Goal: Information Seeking & Learning: Learn about a topic

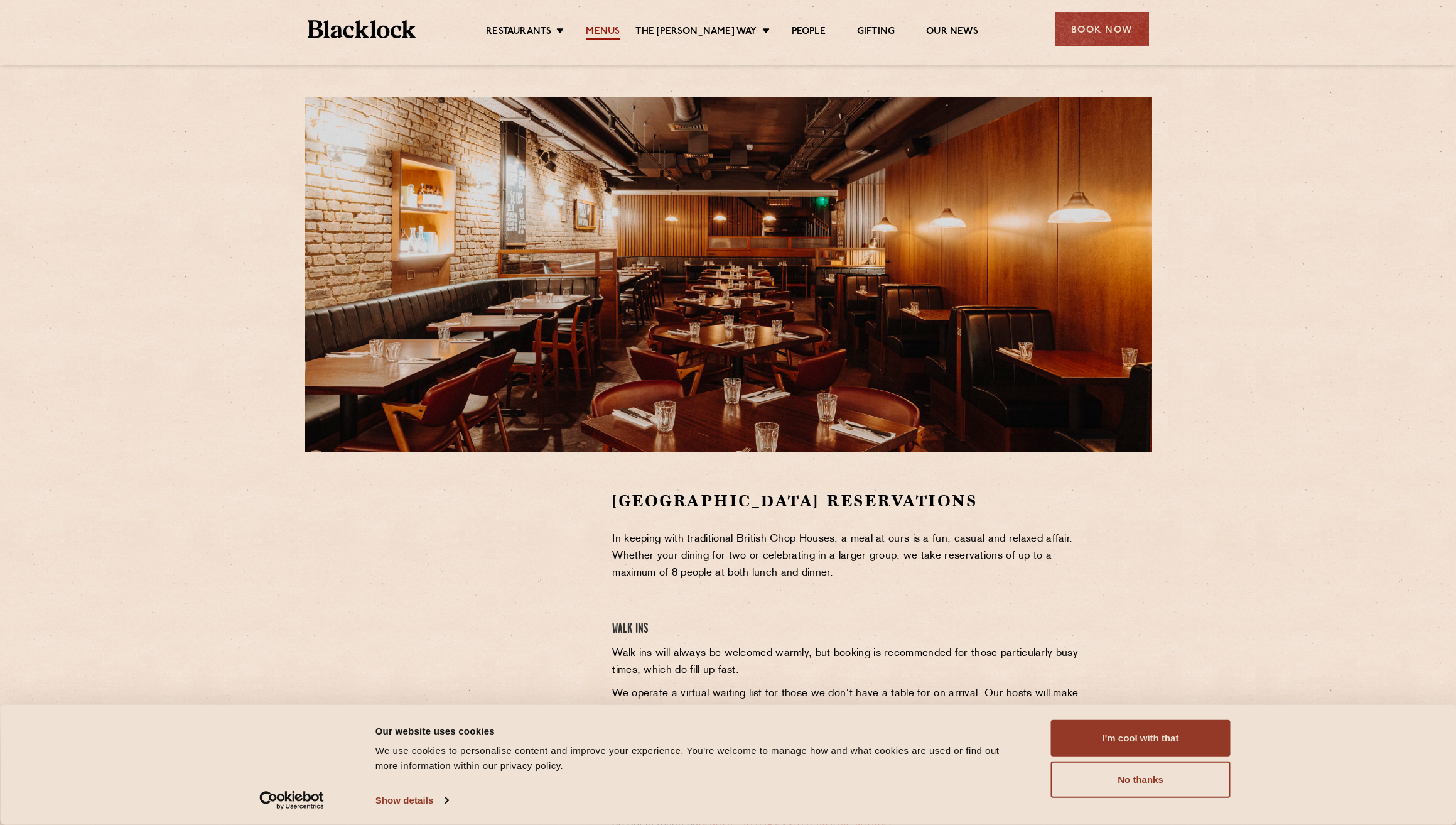
click at [615, 30] on link "Menus" at bounding box center [603, 32] width 34 height 14
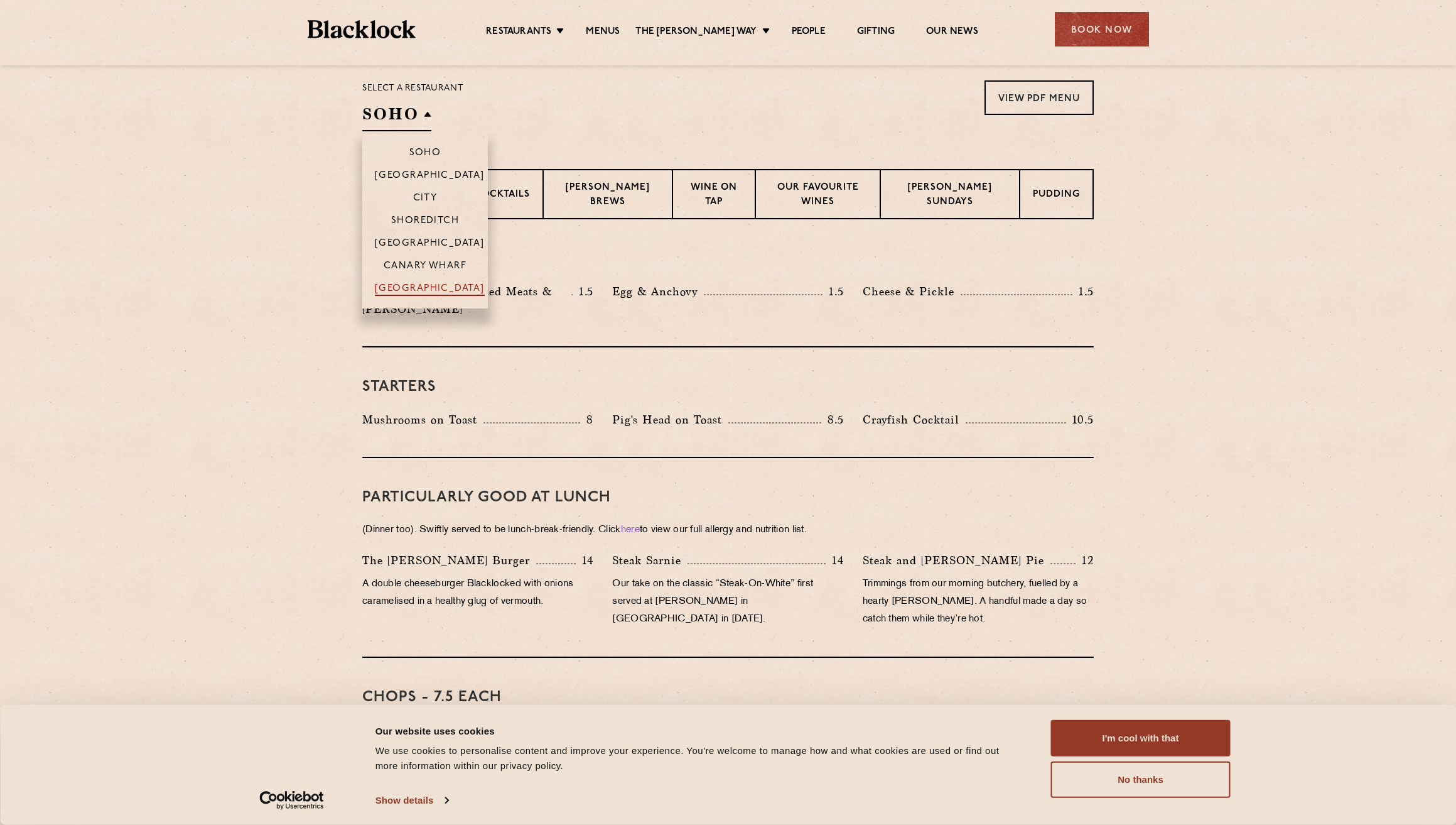
scroll to position [407, 0]
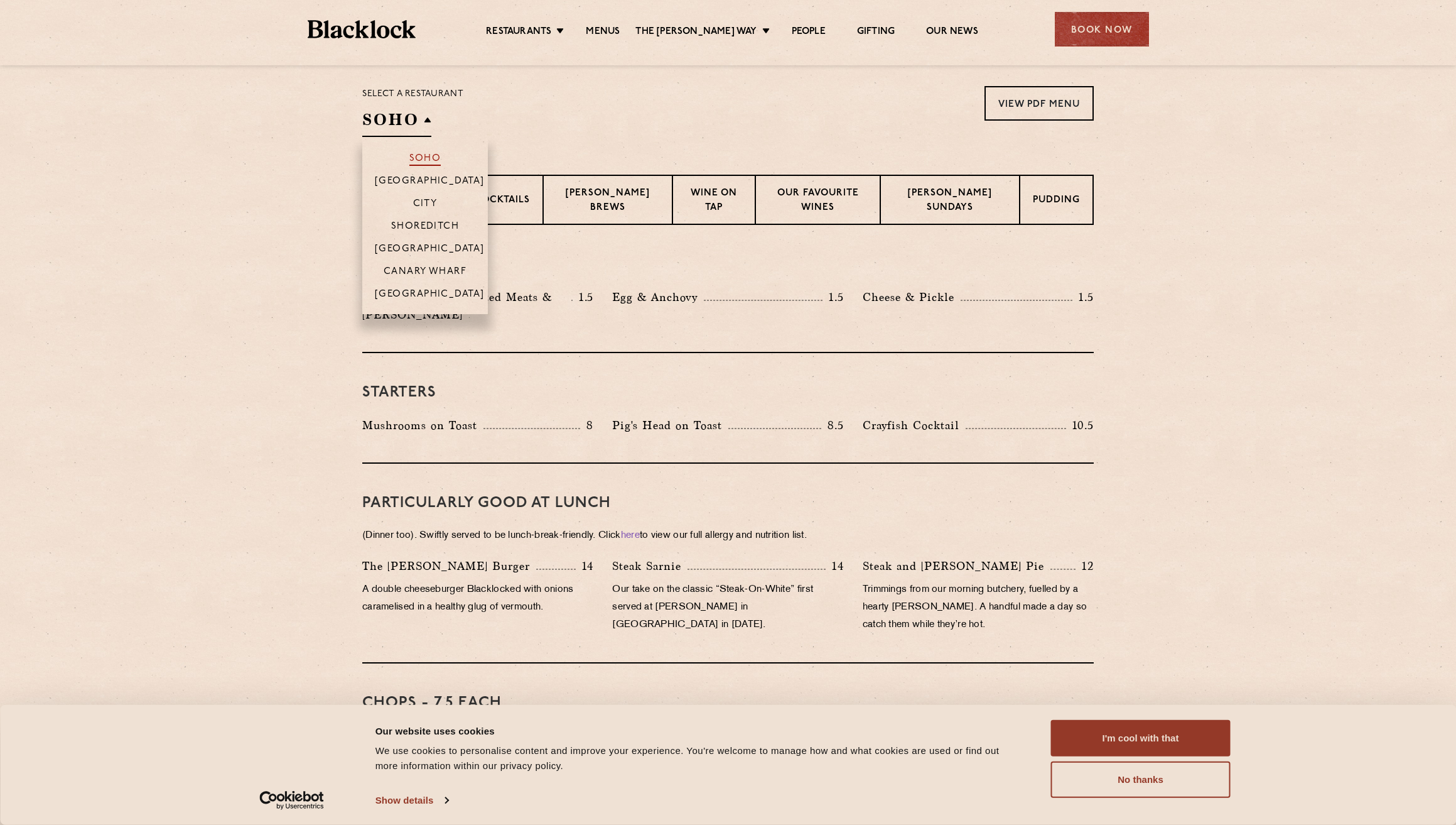
click at [418, 158] on p "Soho" at bounding box center [425, 160] width 32 height 13
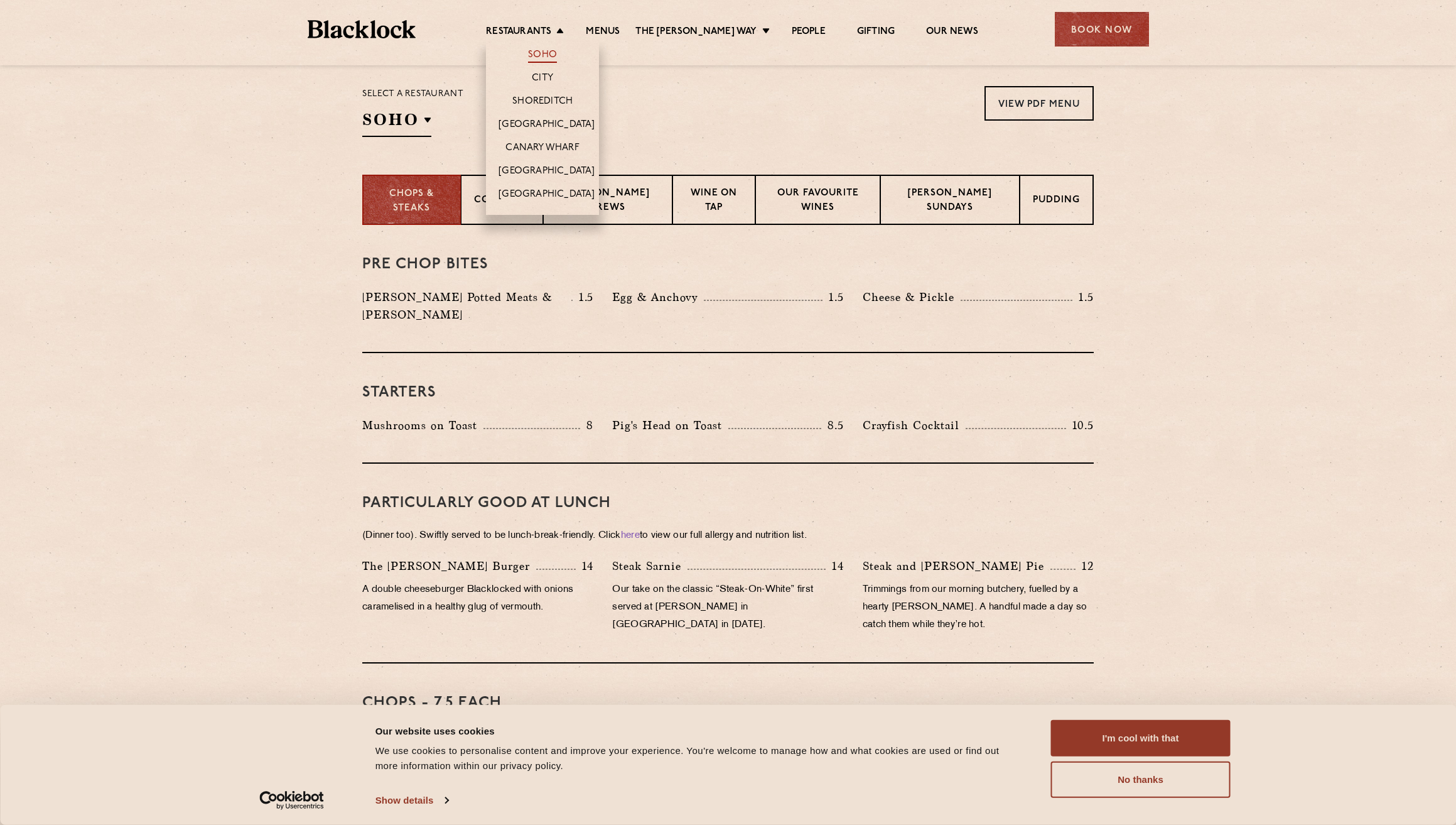
click at [547, 53] on link "Soho" at bounding box center [543, 56] width 29 height 14
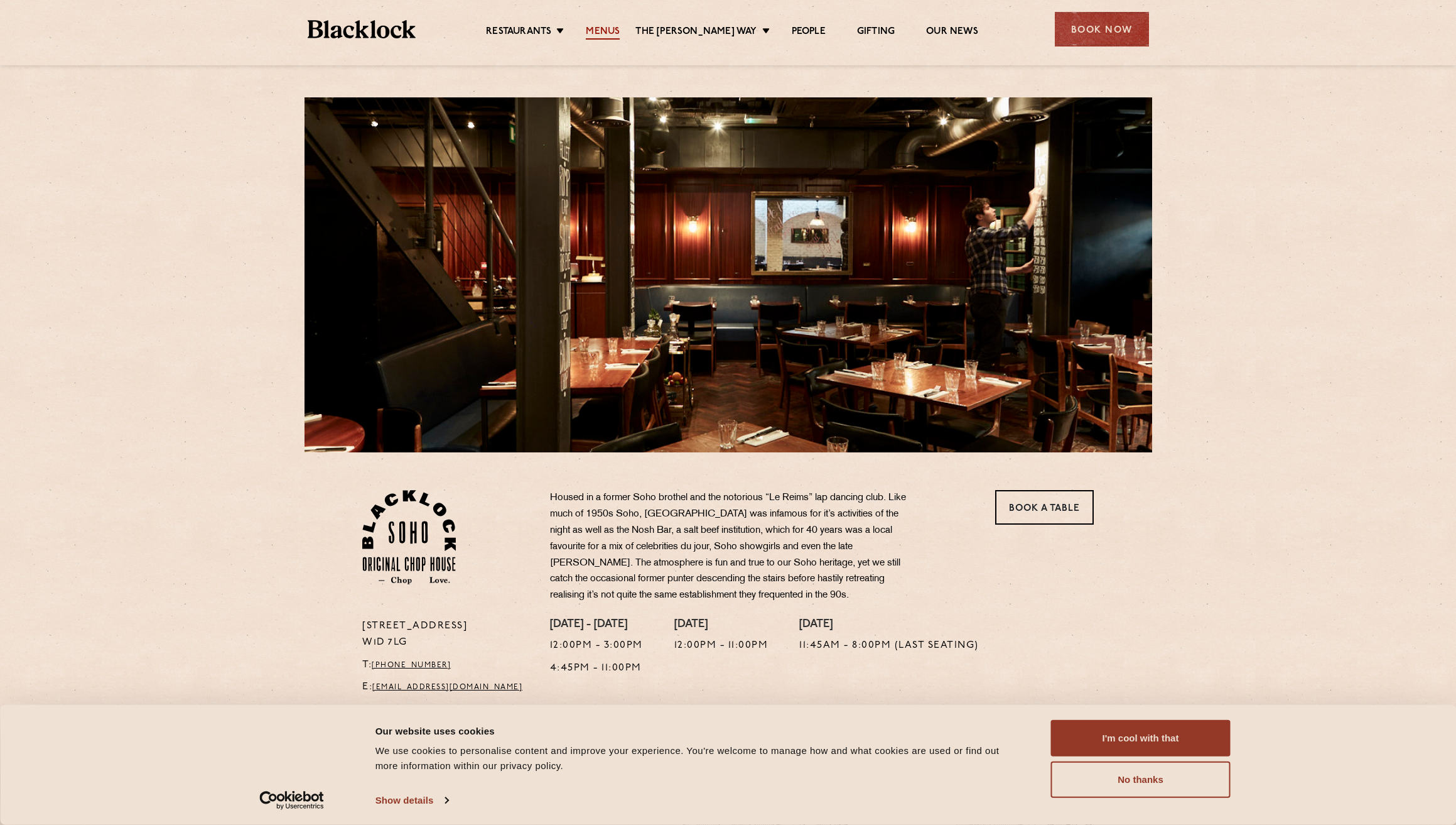
click at [607, 35] on link "Menus" at bounding box center [603, 32] width 34 height 14
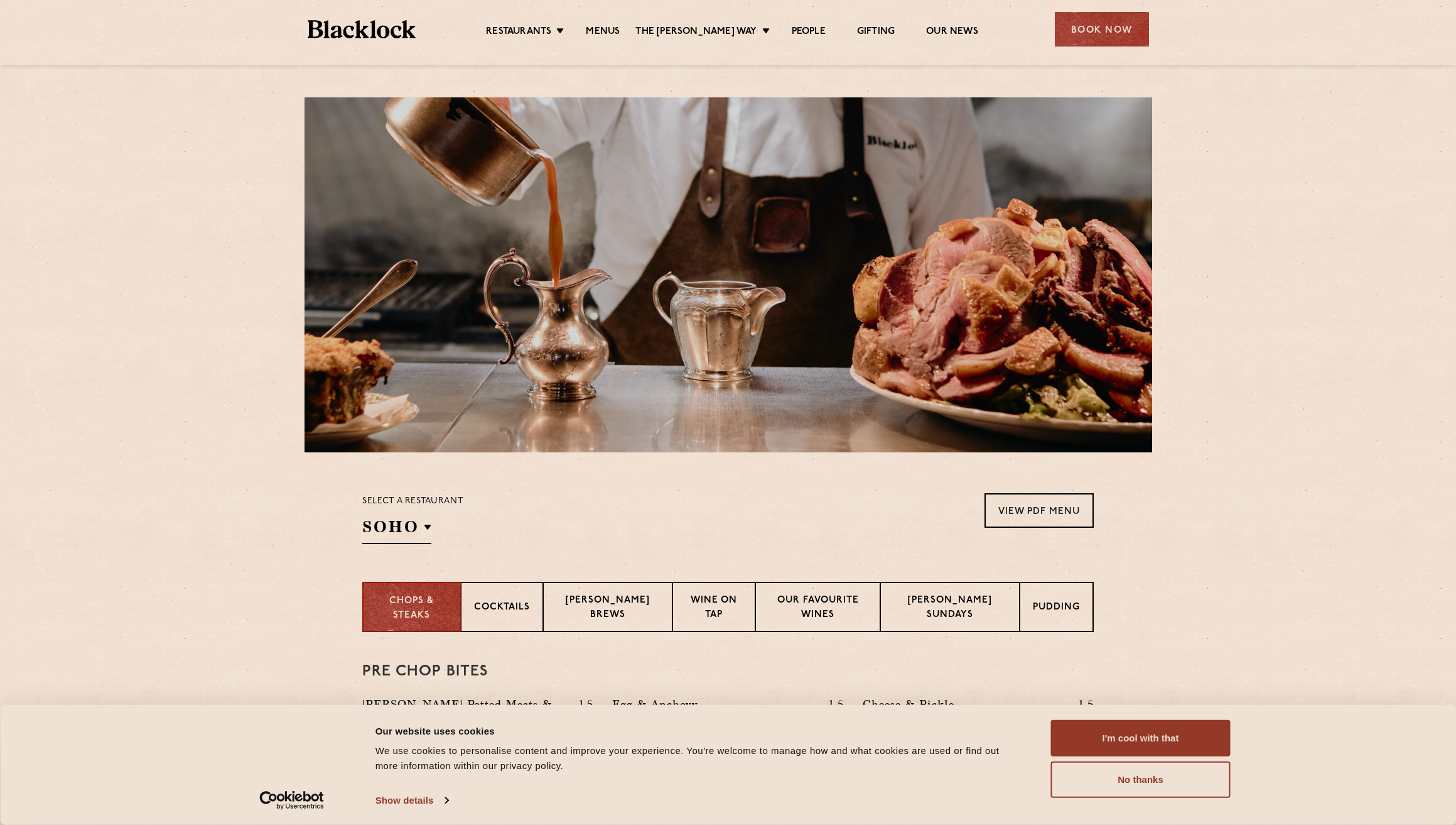
click at [347, 29] on img at bounding box center [361, 29] width 109 height 19
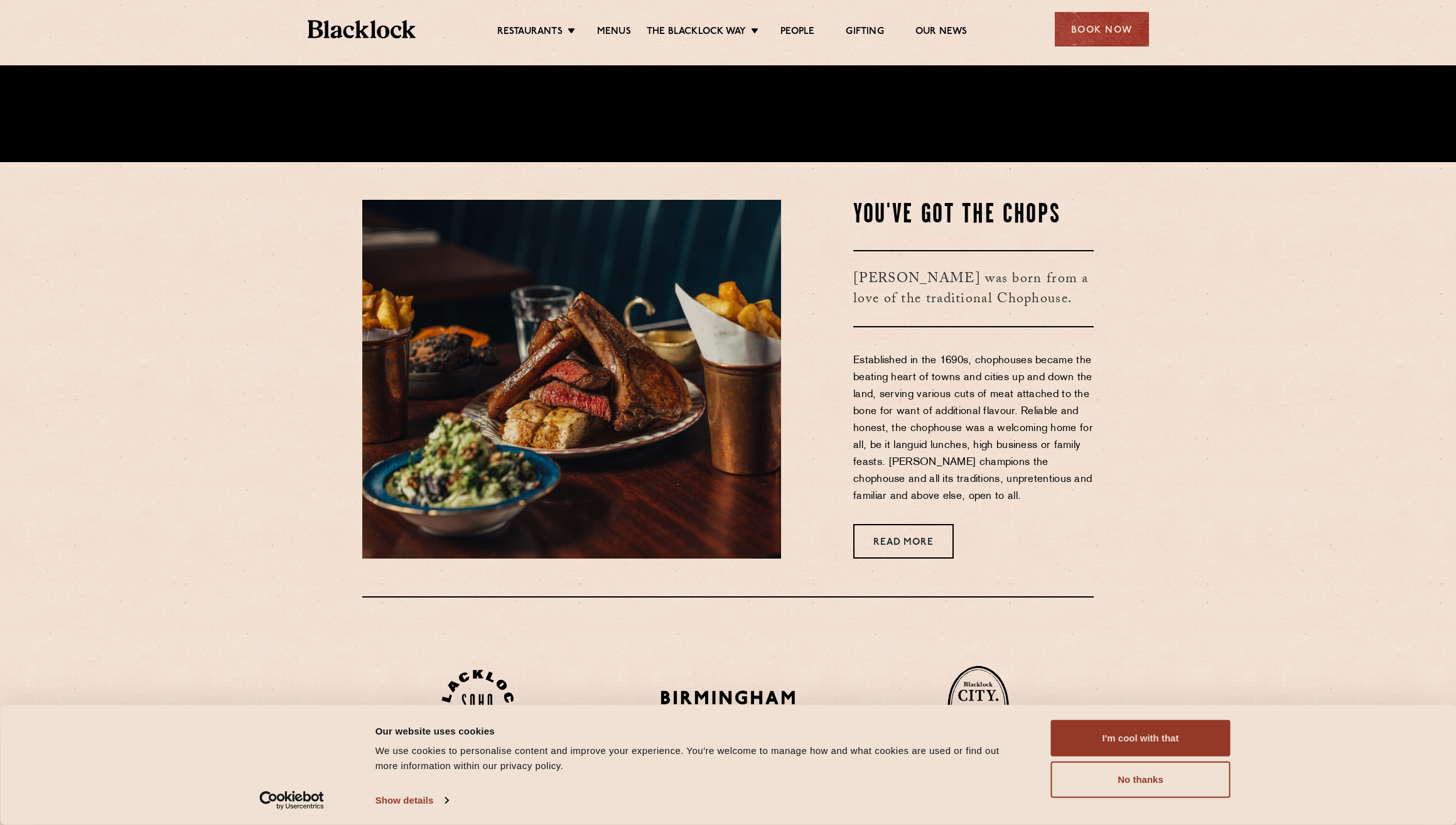
scroll to position [667, 0]
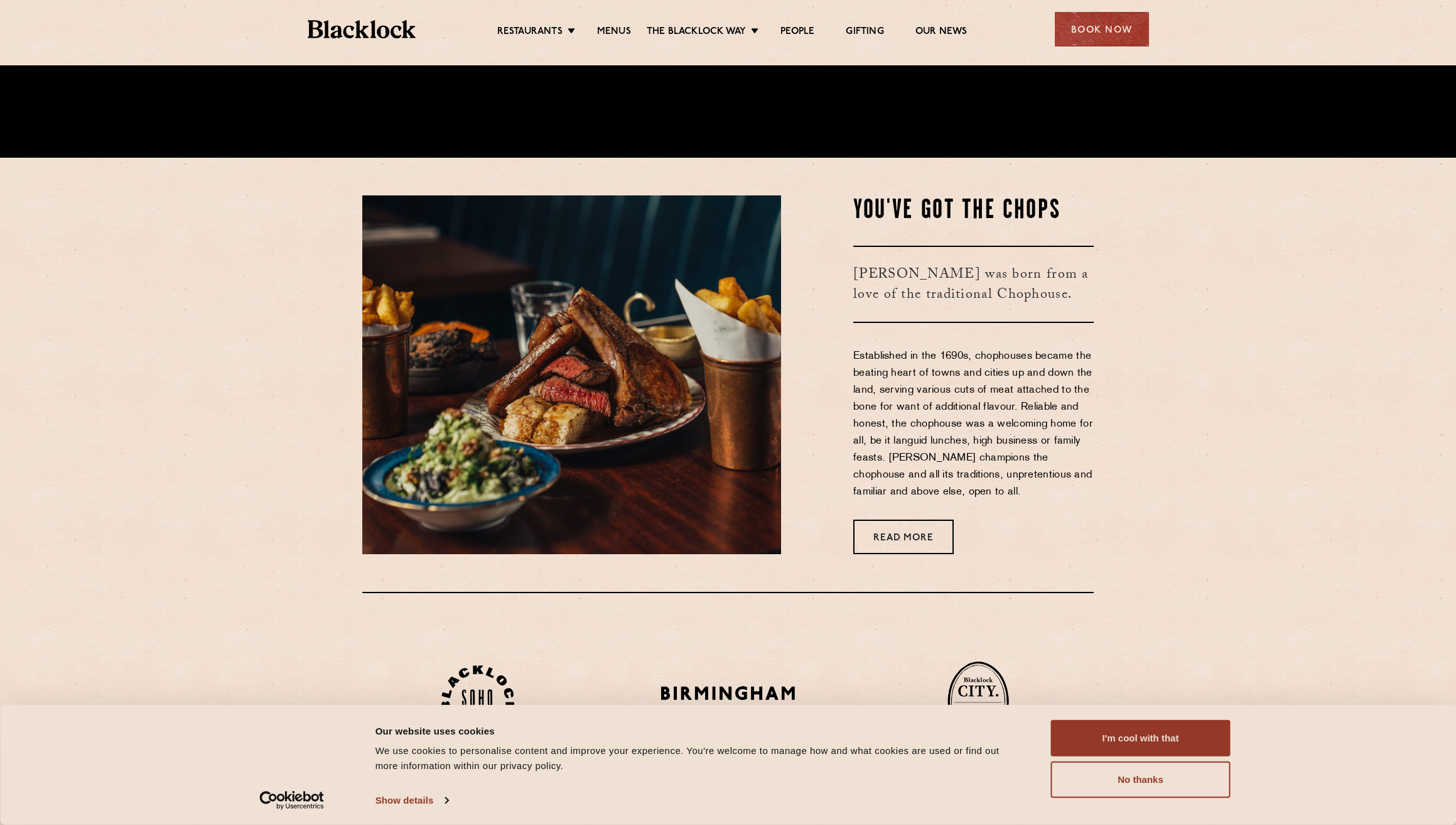
drag, startPoint x: 870, startPoint y: 534, endPoint x: 810, endPoint y: 504, distance: 67.1
click at [870, 534] on link "Read More" at bounding box center [903, 536] width 101 height 34
click at [924, 531] on link "Read More" at bounding box center [903, 536] width 101 height 34
